Goal: Task Accomplishment & Management: Manage account settings

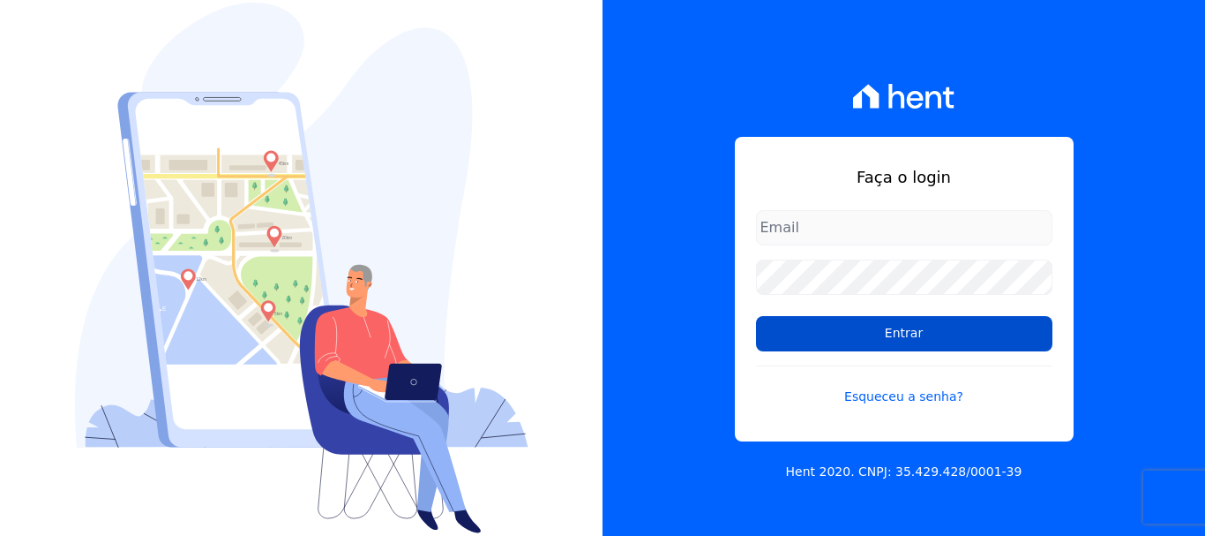
type input "[EMAIL_ADDRESS][PERSON_NAME][DOMAIN_NAME]"
click at [927, 340] on input "Entrar" at bounding box center [904, 333] width 296 height 35
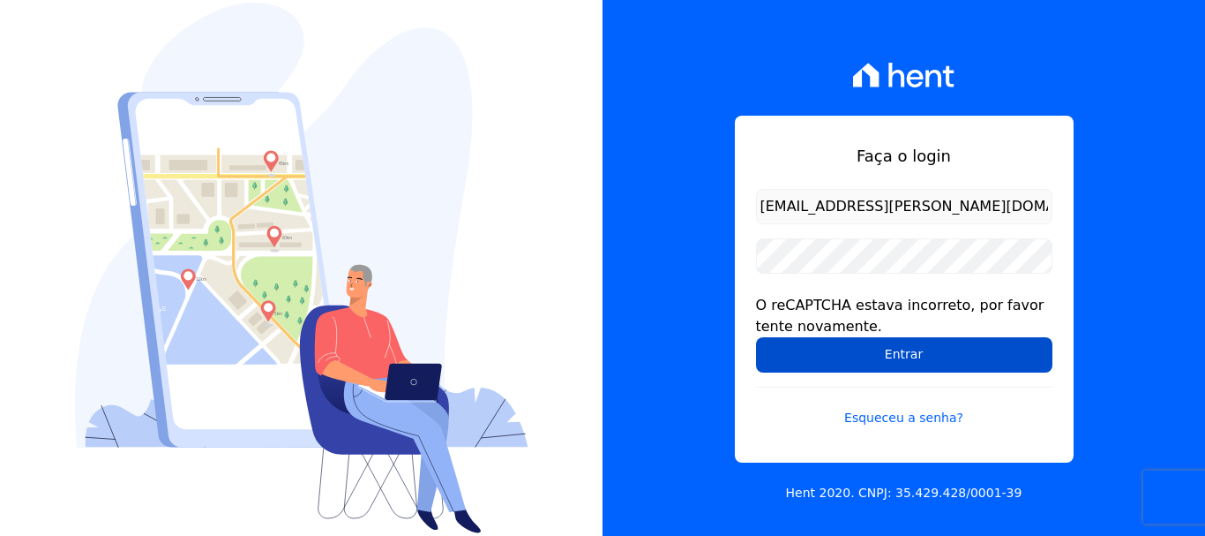
click at [902, 357] on input "Entrar" at bounding box center [904, 354] width 296 height 35
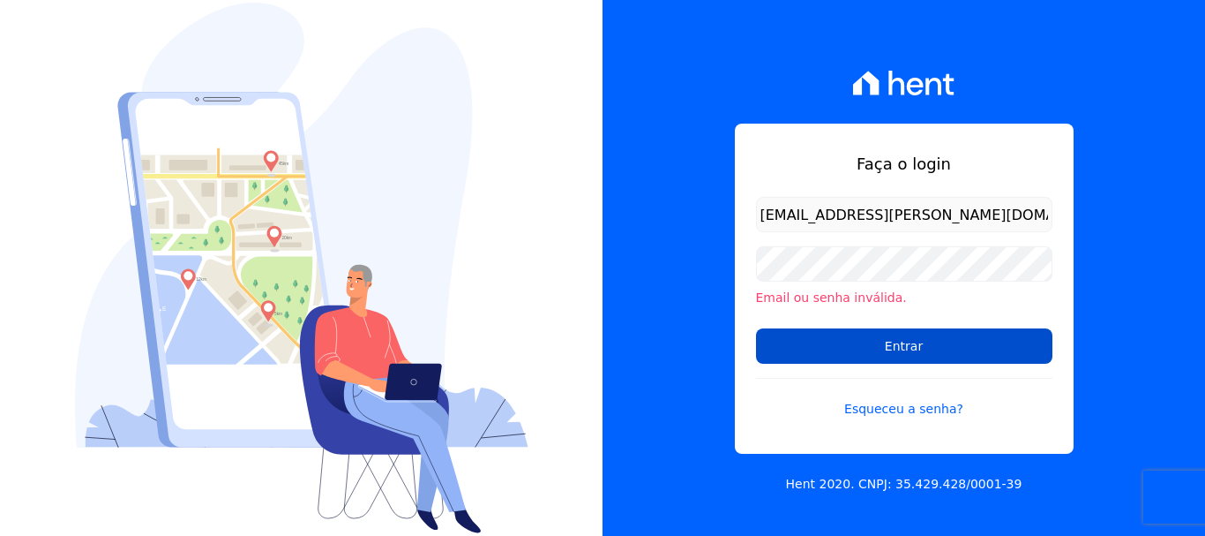
click at [900, 345] on input "Entrar" at bounding box center [904, 345] width 296 height 35
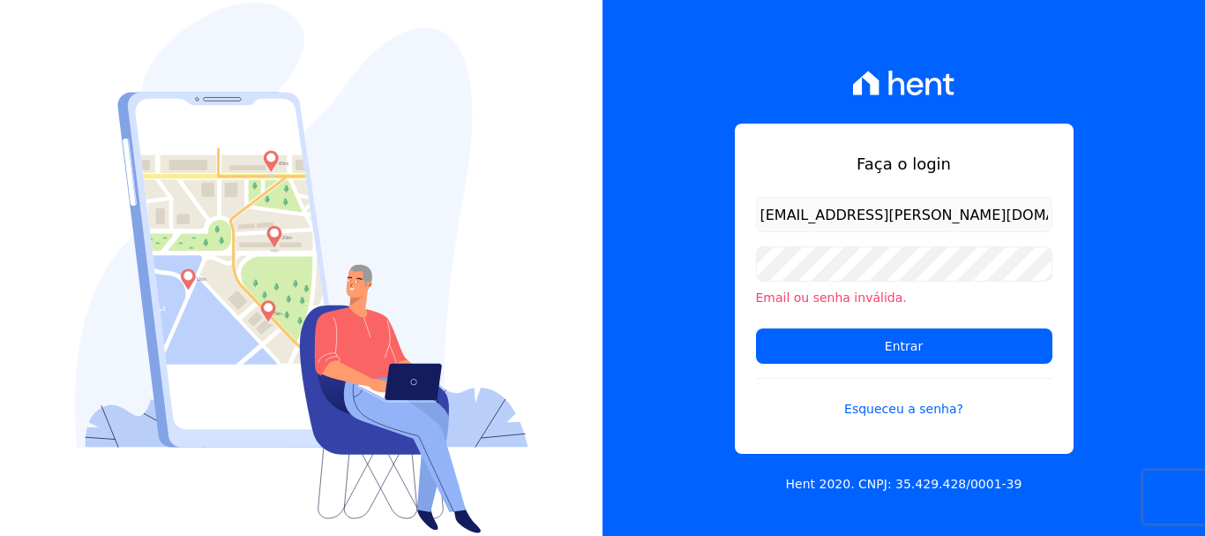
click at [802, 138] on div "Faça o login wevert.alvarenga@maislar.com Email ou senha inválida. Entrar Esque…" at bounding box center [904, 289] width 339 height 330
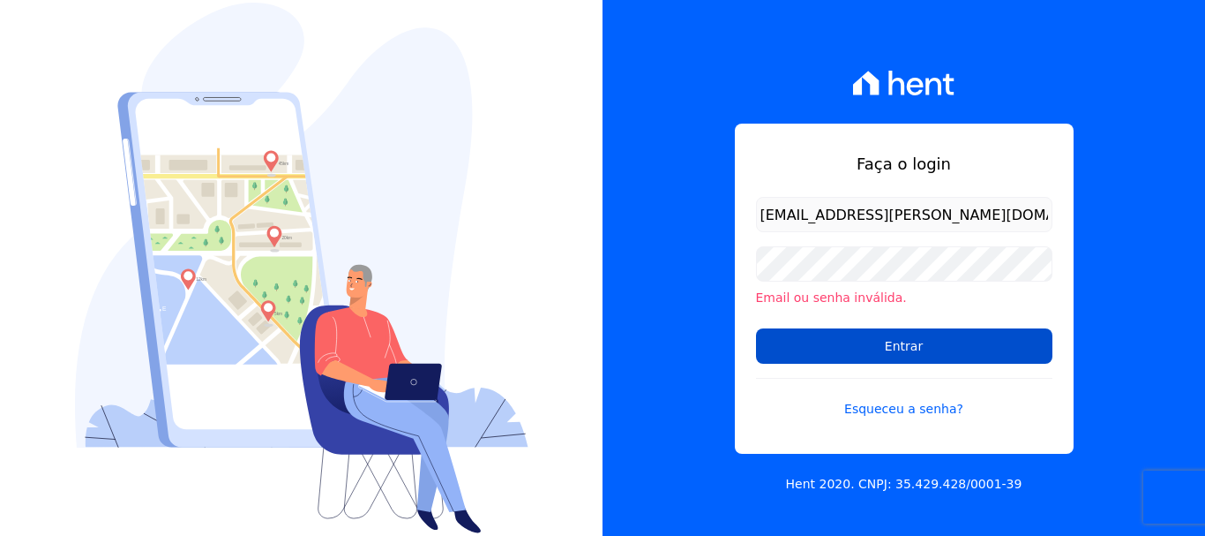
click at [941, 349] on input "Entrar" at bounding box center [904, 345] width 296 height 35
